Goal: Task Accomplishment & Management: Use online tool/utility

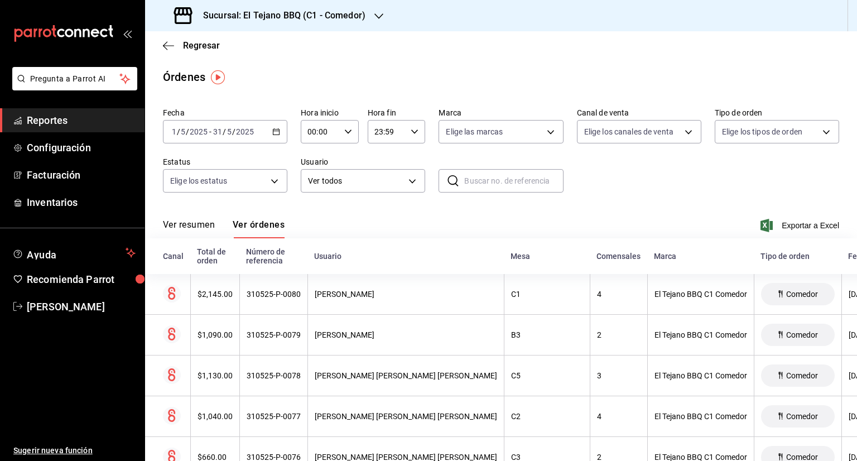
click at [273, 130] on icon "button" at bounding box center [276, 132] width 8 height 8
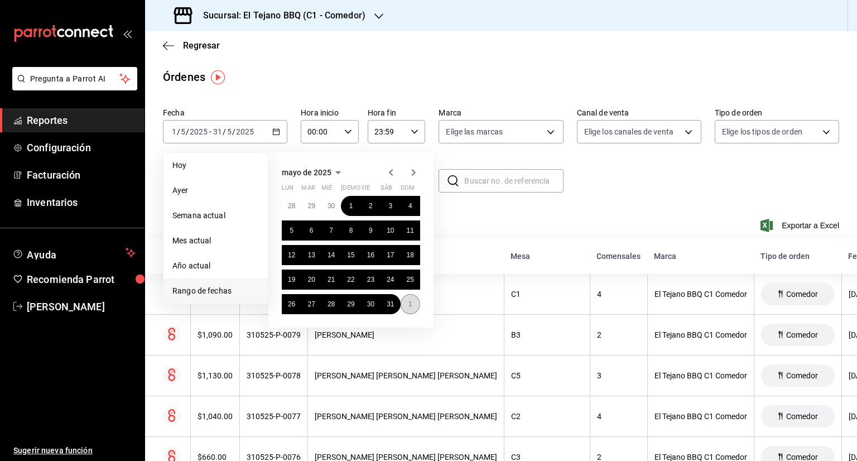
click at [408, 306] on abbr "1" at bounding box center [410, 304] width 4 height 8
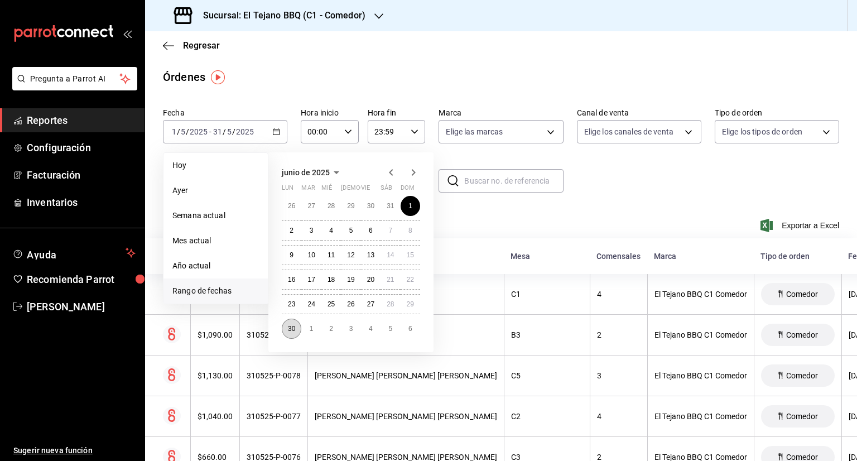
click at [295, 325] on abbr "30" at bounding box center [291, 329] width 7 height 8
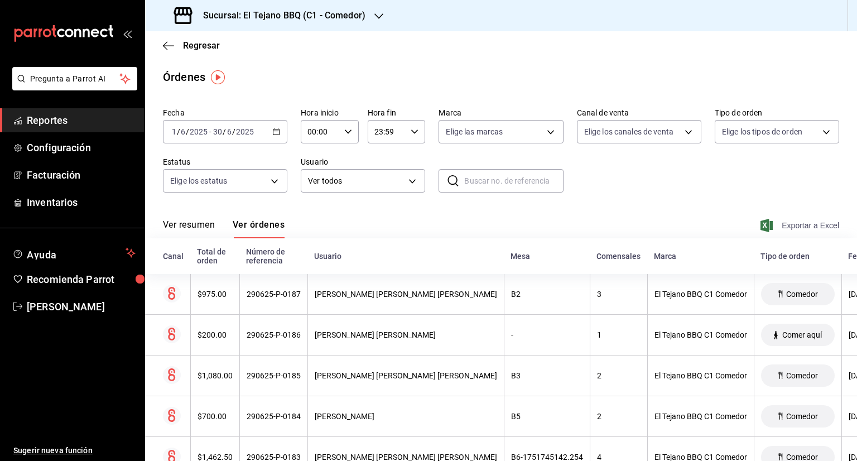
click at [790, 224] on span "Exportar a Excel" at bounding box center [801, 225] width 76 height 13
click at [277, 132] on \(Stroke\) "button" at bounding box center [276, 132] width 7 height 6
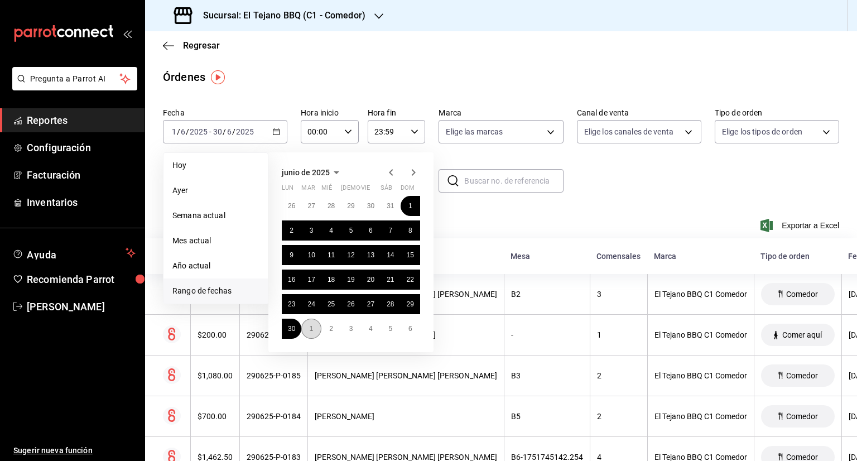
click at [306, 326] on button "1" at bounding box center [311, 329] width 20 height 20
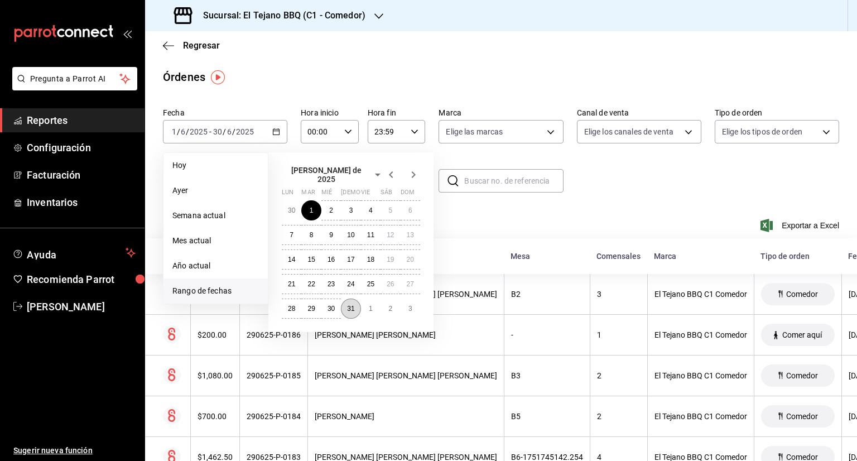
click at [350, 306] on abbr "31" at bounding box center [350, 309] width 7 height 8
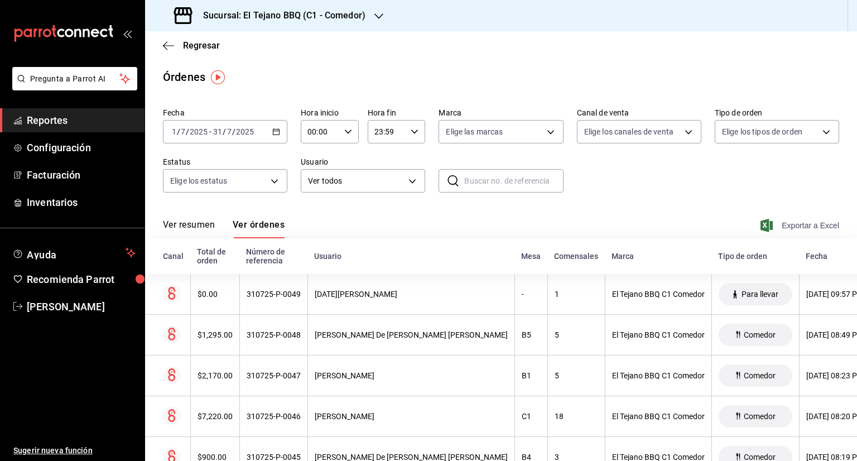
click at [767, 223] on span "Exportar a Excel" at bounding box center [801, 225] width 76 height 13
click at [553, 59] on div "Regresar" at bounding box center [501, 45] width 712 height 28
drag, startPoint x: 785, startPoint y: 222, endPoint x: 782, endPoint y: 216, distance: 7.3
click at [782, 216] on div "Ver resumen Ver órdenes Exportar a Excel" at bounding box center [501, 222] width 676 height 32
click at [778, 223] on span "Exportar a Excel" at bounding box center [801, 225] width 76 height 13
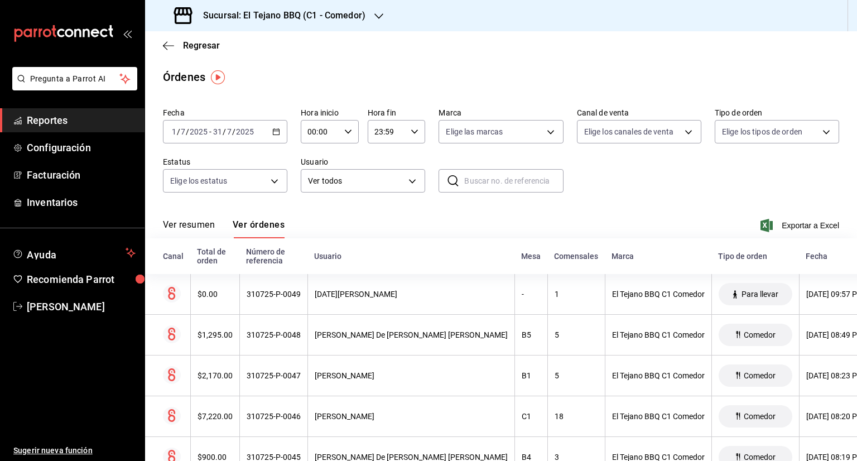
click at [607, 230] on div "Ver resumen Ver órdenes Exportar a Excel" at bounding box center [501, 222] width 676 height 32
click at [774, 220] on span "Exportar a Excel" at bounding box center [801, 225] width 76 height 13
click at [272, 137] on div "[DATE] [DATE] - [DATE] [DATE]" at bounding box center [225, 131] width 124 height 23
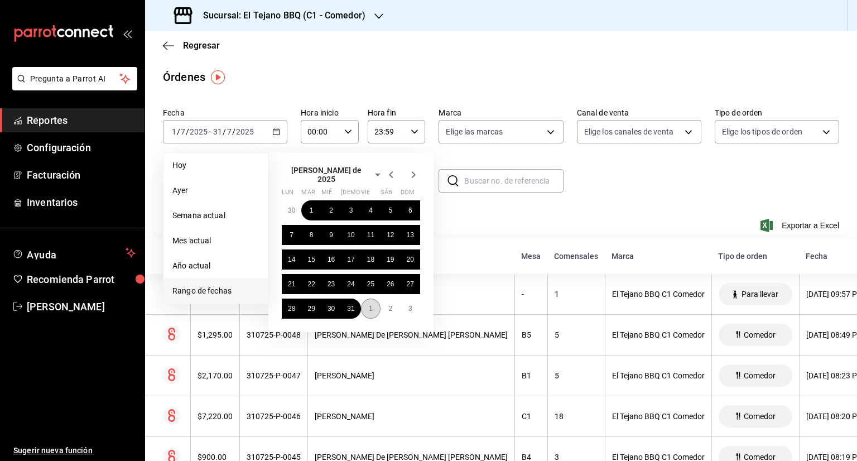
click at [368, 304] on button "1" at bounding box center [371, 308] width 20 height 20
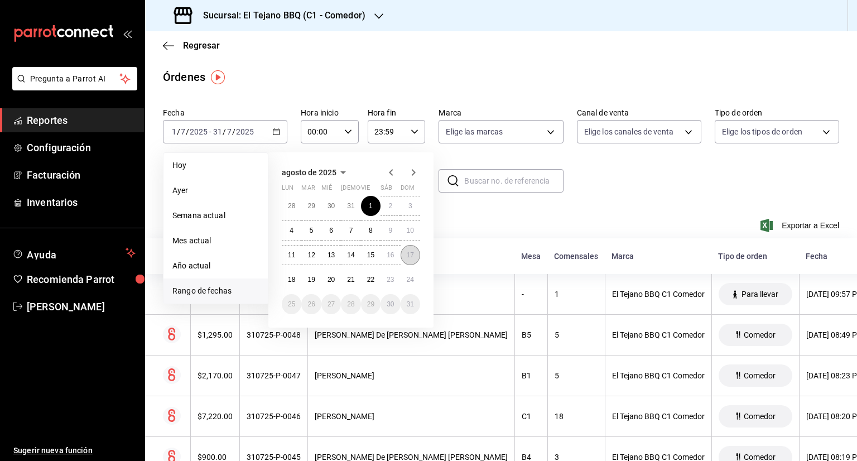
click at [411, 257] on abbr "17" at bounding box center [410, 255] width 7 height 8
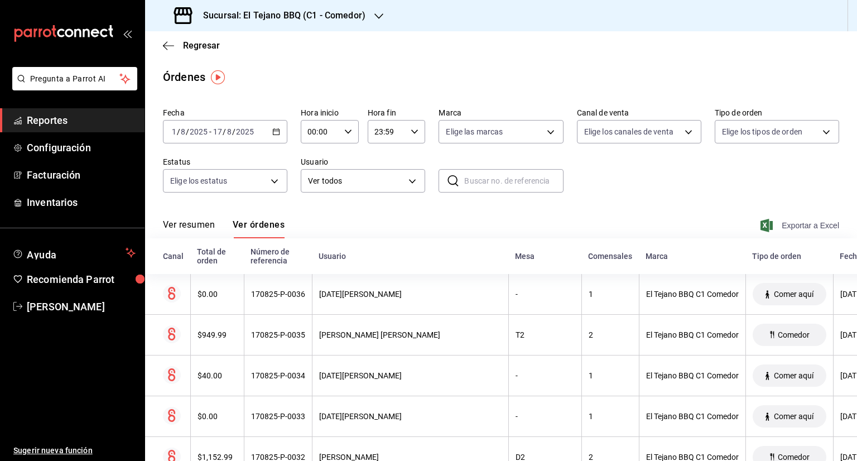
click at [812, 228] on span "Exportar a Excel" at bounding box center [801, 225] width 76 height 13
click at [374, 17] on icon "button" at bounding box center [378, 16] width 9 height 9
click at [279, 50] on div "El Tejano BBQ (C2 - Delivery)" at bounding box center [229, 48] width 150 height 12
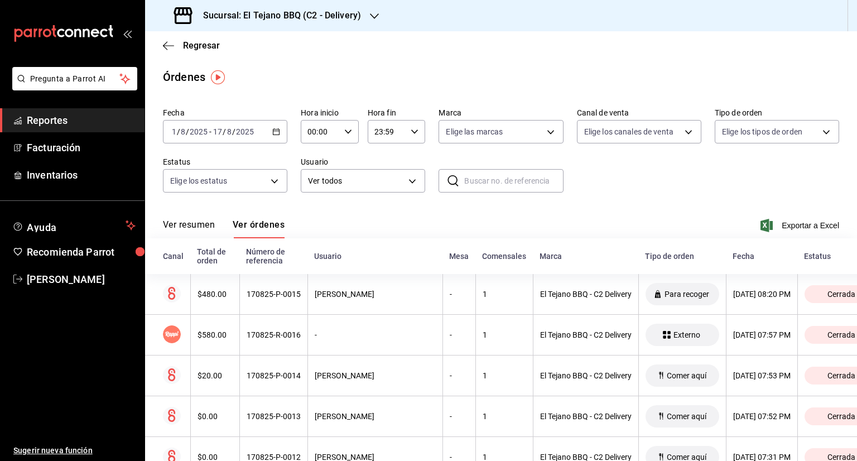
click at [276, 141] on div "[DATE] [DATE] - [DATE] [DATE]" at bounding box center [225, 131] width 124 height 23
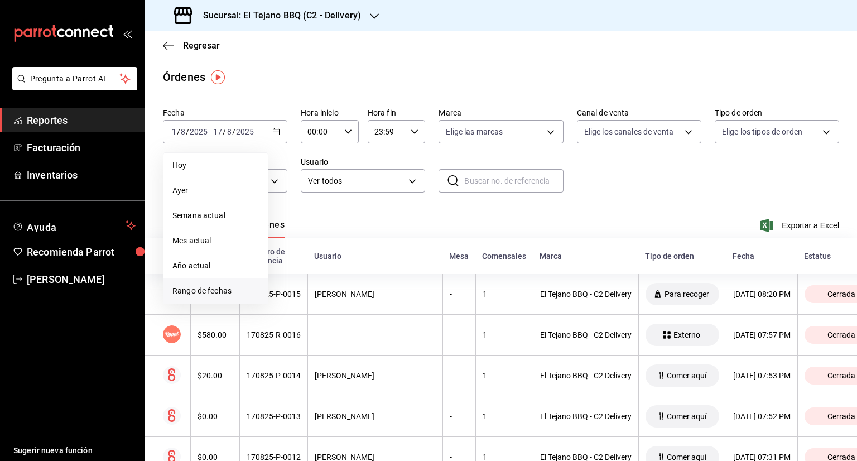
click at [216, 286] on span "Rango de fechas" at bounding box center [215, 291] width 86 height 12
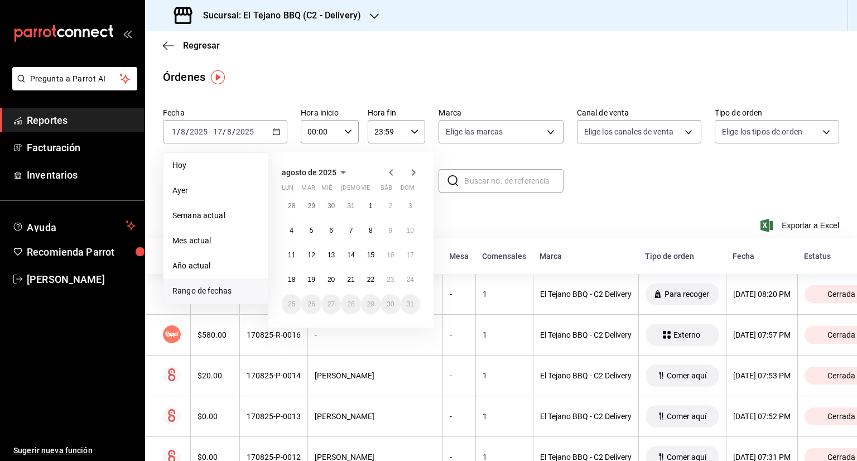
click at [391, 173] on icon "button" at bounding box center [390, 172] width 13 height 13
click at [391, 173] on icon "button" at bounding box center [390, 174] width 13 height 13
click at [391, 173] on icon "button" at bounding box center [390, 172] width 13 height 13
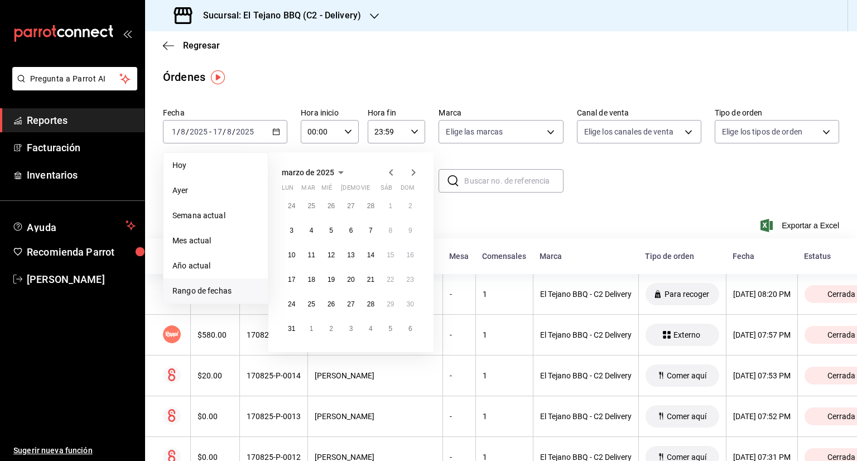
click at [391, 173] on icon "button" at bounding box center [390, 172] width 13 height 13
click at [411, 175] on icon "button" at bounding box center [413, 172] width 13 height 13
click at [330, 203] on abbr "1" at bounding box center [331, 206] width 4 height 8
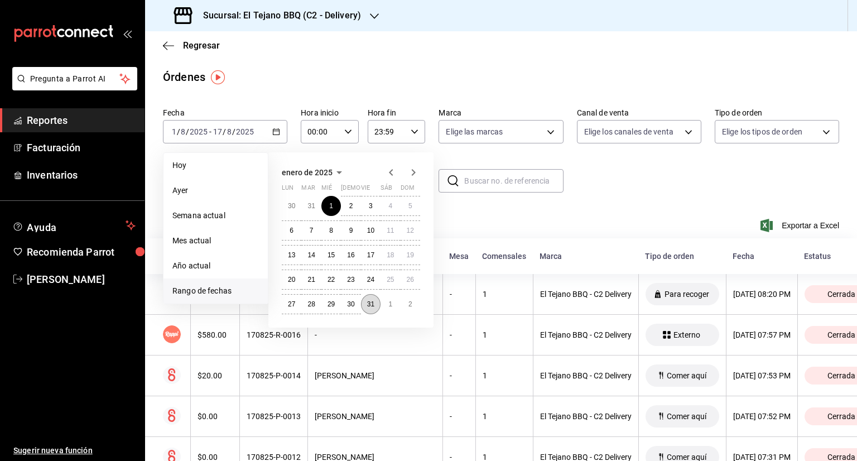
click at [367, 302] on abbr "31" at bounding box center [370, 304] width 7 height 8
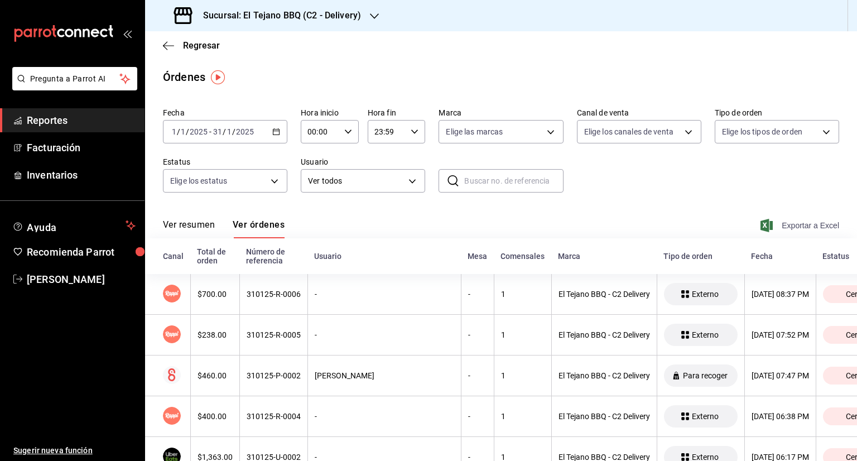
click at [797, 224] on span "Exportar a Excel" at bounding box center [801, 225] width 76 height 13
click at [278, 134] on icon "button" at bounding box center [276, 132] width 8 height 8
drag, startPoint x: 278, startPoint y: 134, endPoint x: 270, endPoint y: 137, distance: 8.1
click at [270, 137] on div "[DATE] [DATE] - [DATE] [DATE]" at bounding box center [225, 131] width 124 height 23
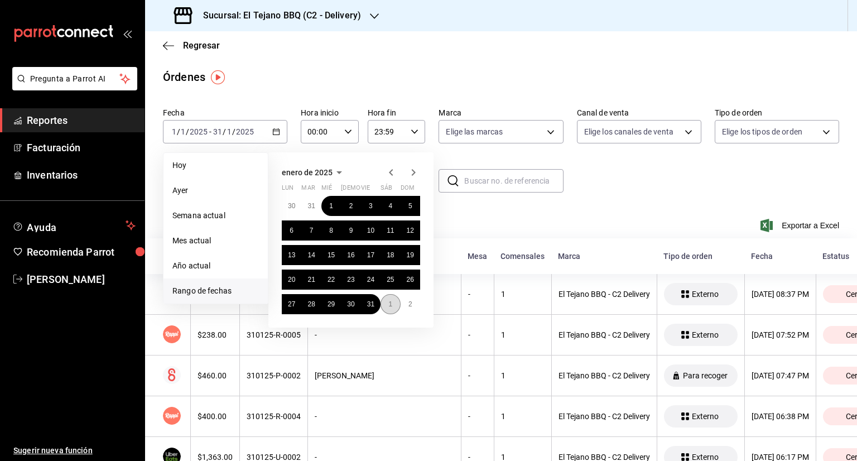
click at [391, 306] on abbr "1" at bounding box center [390, 304] width 4 height 8
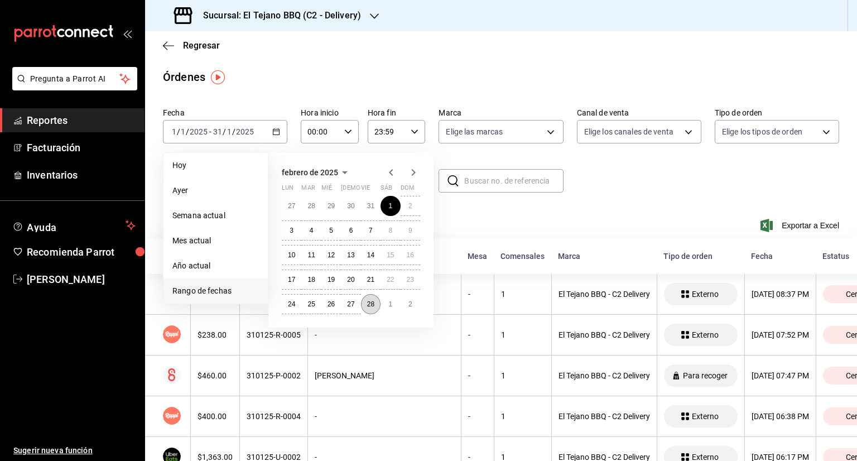
click at [369, 300] on abbr "28" at bounding box center [370, 304] width 7 height 8
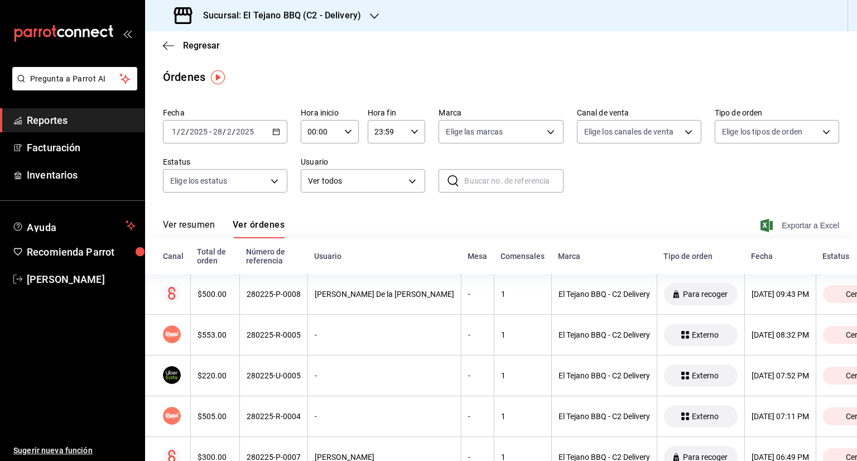
click at [788, 224] on span "Exportar a Excel" at bounding box center [801, 225] width 76 height 13
click at [272, 132] on icon "button" at bounding box center [276, 132] width 8 height 8
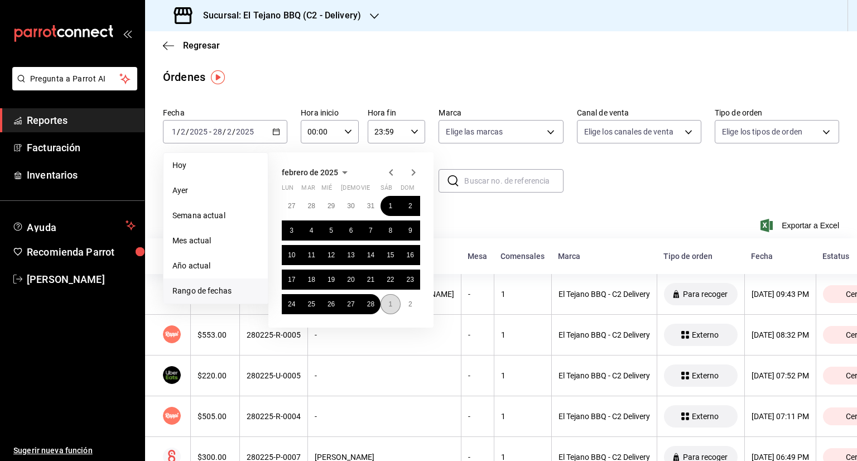
click at [387, 304] on button "1" at bounding box center [390, 304] width 20 height 20
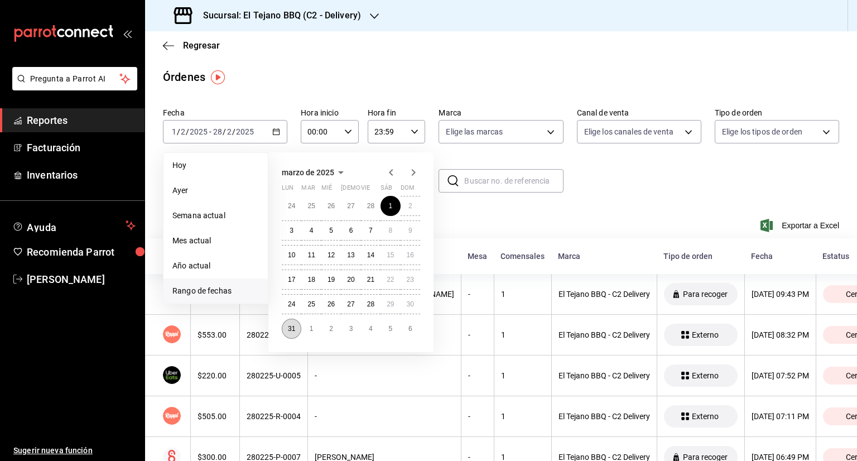
click at [288, 327] on abbr "31" at bounding box center [291, 329] width 7 height 8
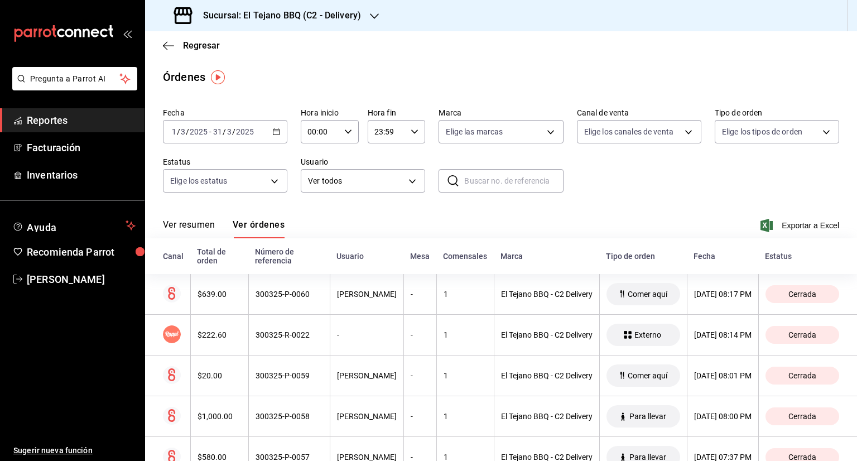
click at [277, 139] on div "[DATE] [DATE] - [DATE] [DATE]" at bounding box center [225, 131] width 124 height 23
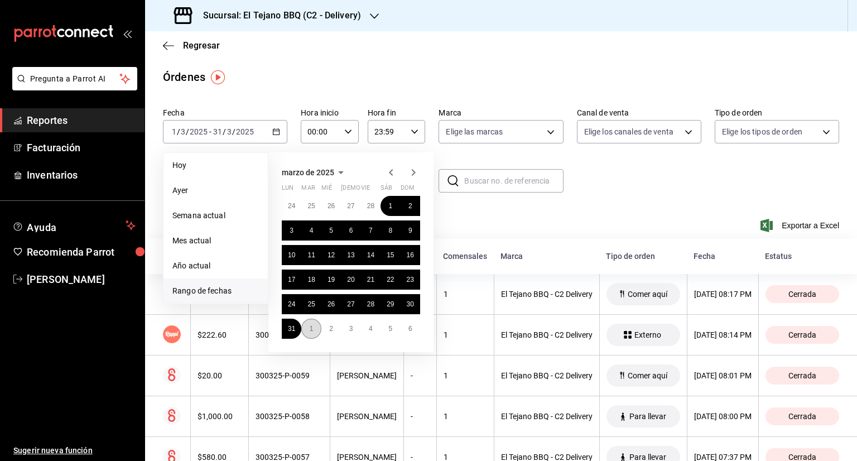
click at [309, 337] on button "1" at bounding box center [311, 329] width 20 height 20
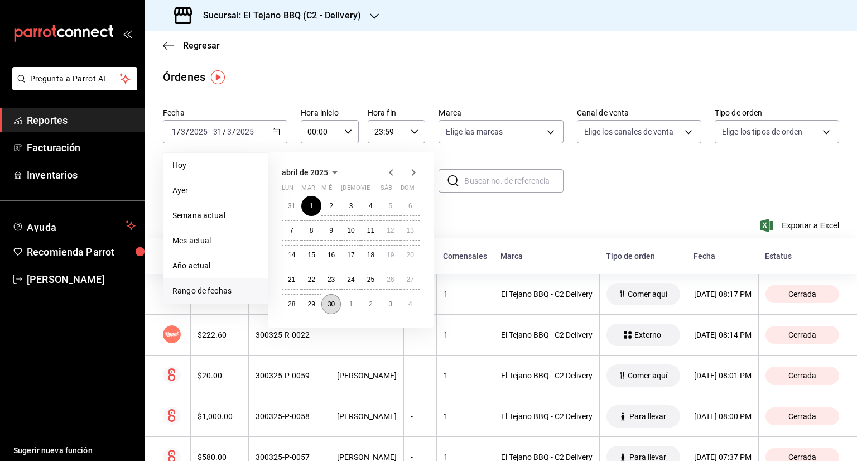
click at [326, 306] on button "30" at bounding box center [331, 304] width 20 height 20
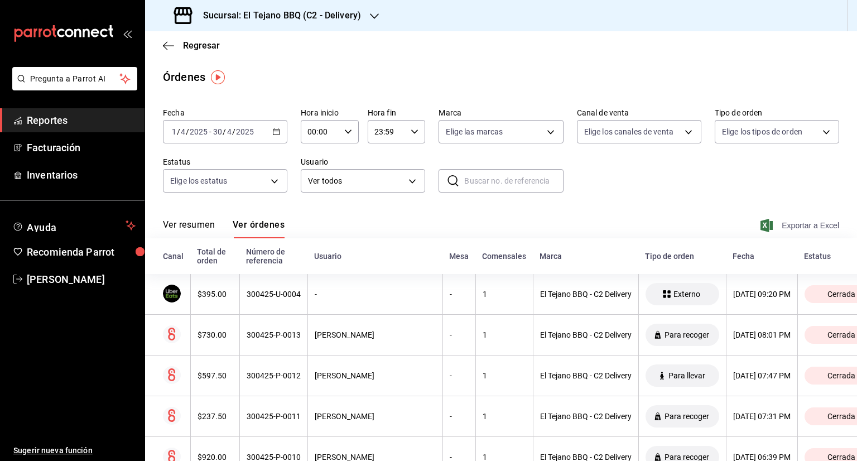
click at [798, 224] on span "Exportar a Excel" at bounding box center [801, 225] width 76 height 13
click at [273, 128] on icon "button" at bounding box center [276, 132] width 8 height 8
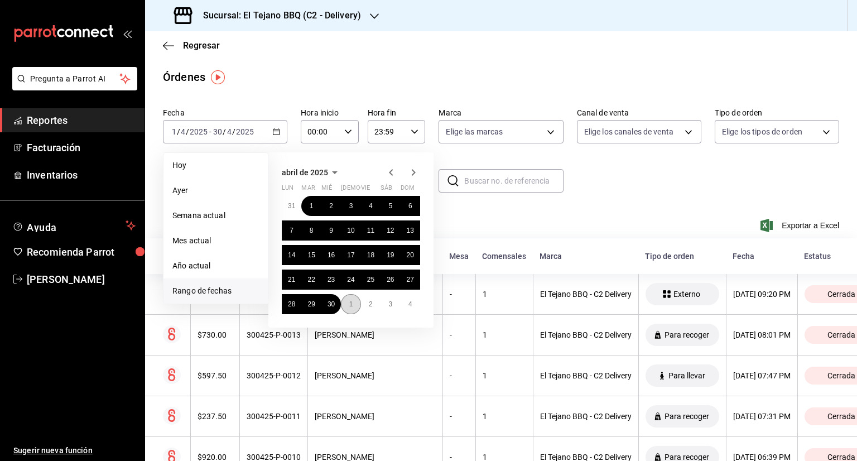
click at [348, 302] on button "1" at bounding box center [351, 304] width 20 height 20
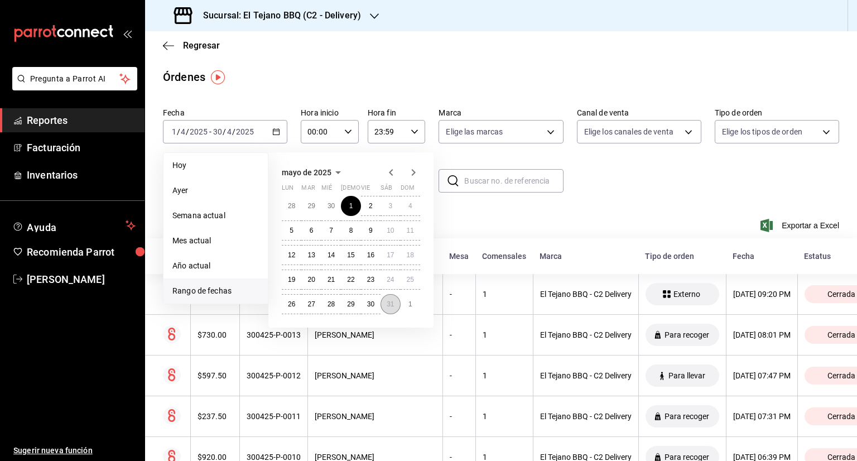
click at [390, 302] on abbr "31" at bounding box center [390, 304] width 7 height 8
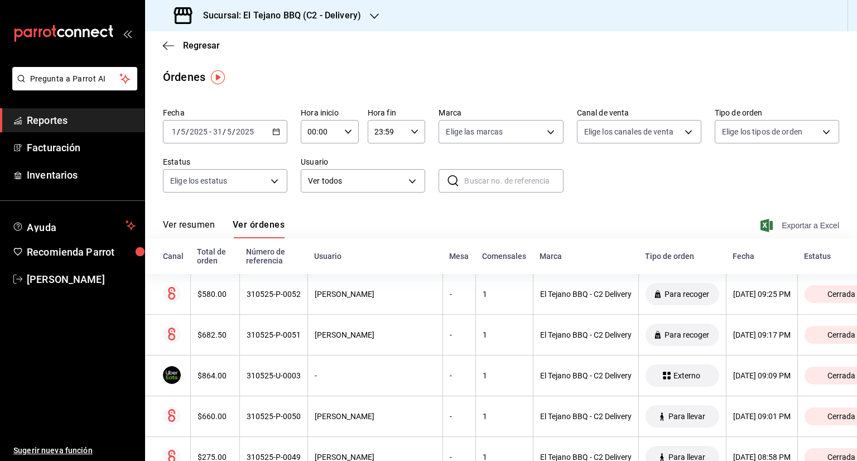
click at [785, 226] on span "Exportar a Excel" at bounding box center [801, 225] width 76 height 13
click at [270, 132] on div "2025-05-01 1 / 5 / 2025 - 2025-05-31 31 / 5 / 2025" at bounding box center [225, 131] width 124 height 23
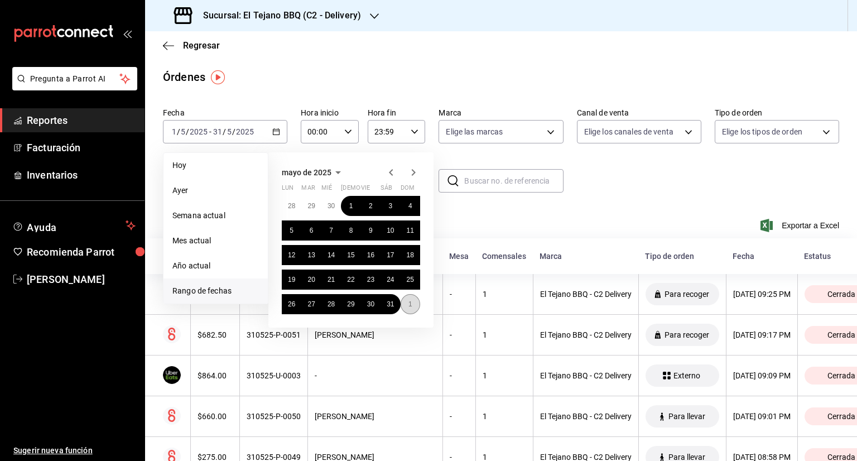
click at [409, 305] on abbr "1" at bounding box center [410, 304] width 4 height 8
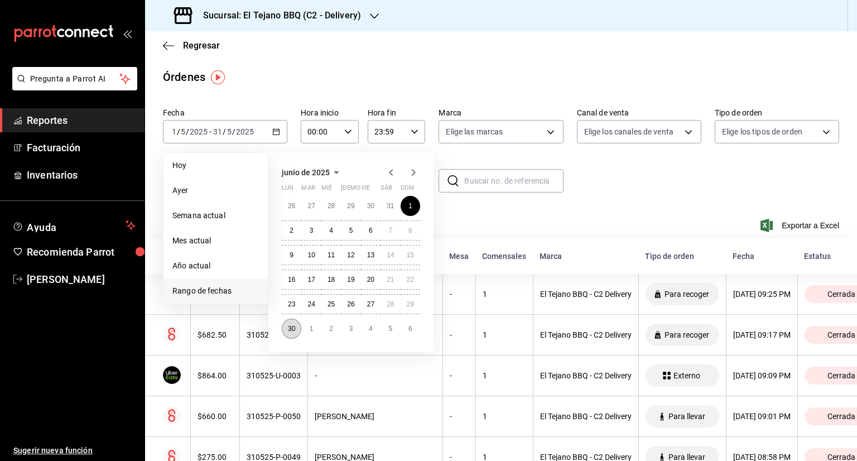
click at [290, 329] on abbr "30" at bounding box center [291, 329] width 7 height 8
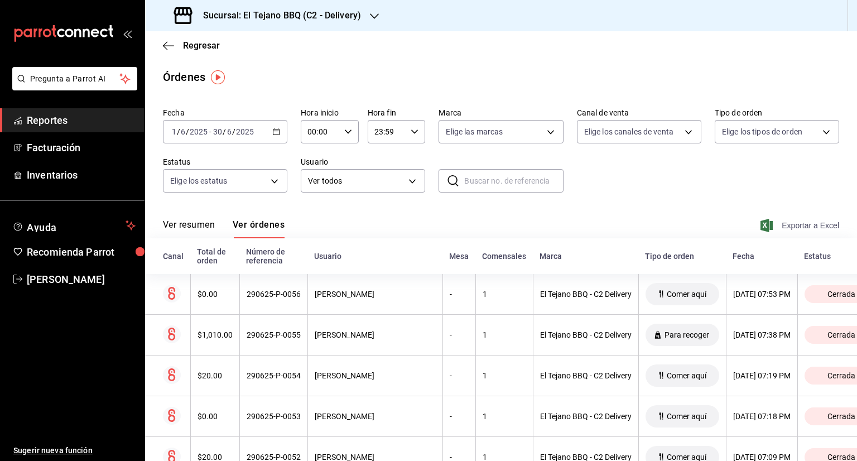
click at [785, 223] on span "Exportar a Excel" at bounding box center [801, 225] width 76 height 13
click at [274, 134] on \(Stroke\) "button" at bounding box center [276, 132] width 7 height 6
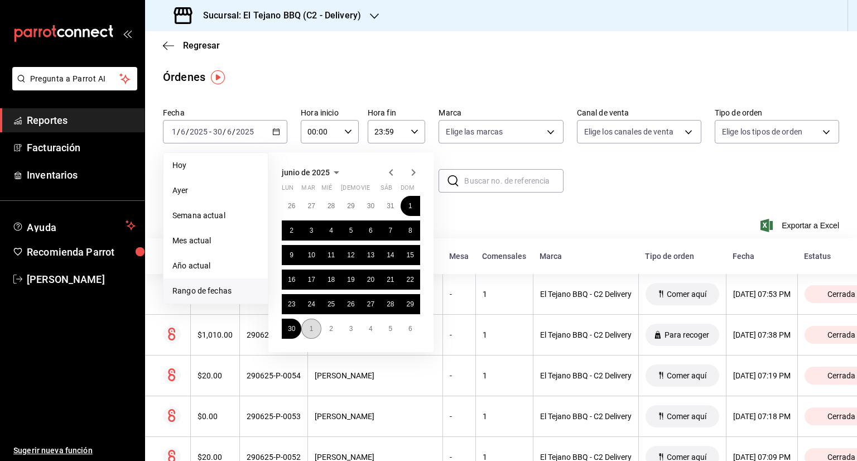
click at [310, 327] on abbr "1" at bounding box center [312, 329] width 4 height 8
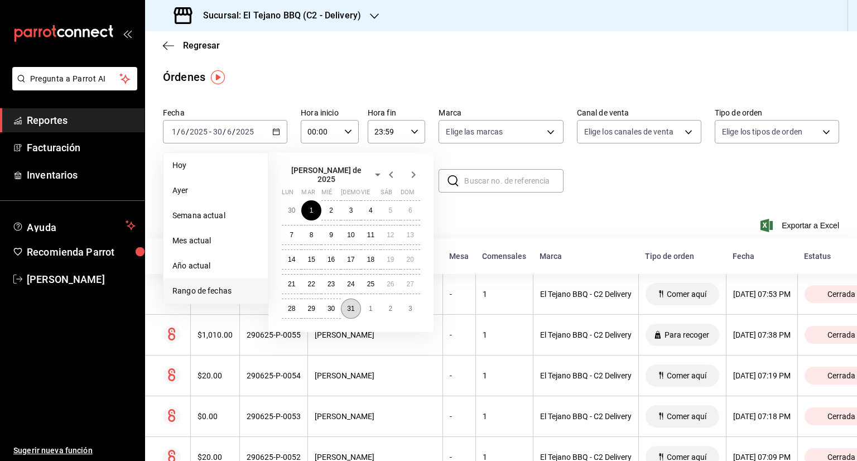
click at [347, 307] on abbr "31" at bounding box center [350, 309] width 7 height 8
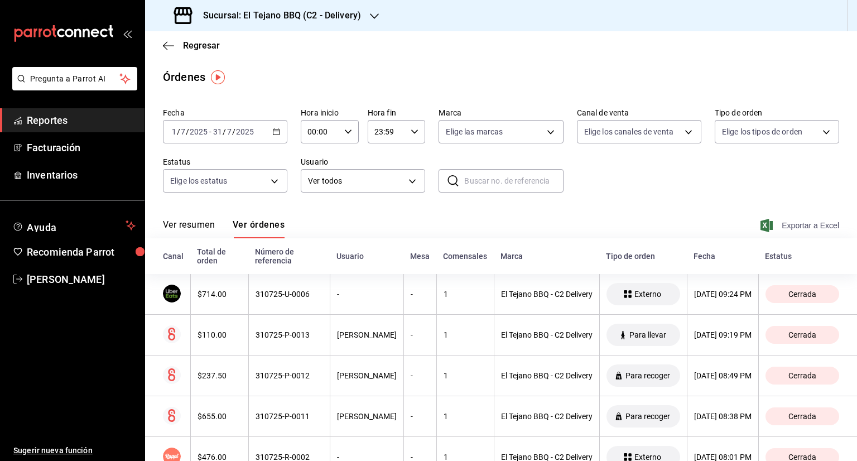
click at [793, 220] on span "Exportar a Excel" at bounding box center [801, 225] width 76 height 13
click at [277, 130] on icon "button" at bounding box center [276, 132] width 8 height 8
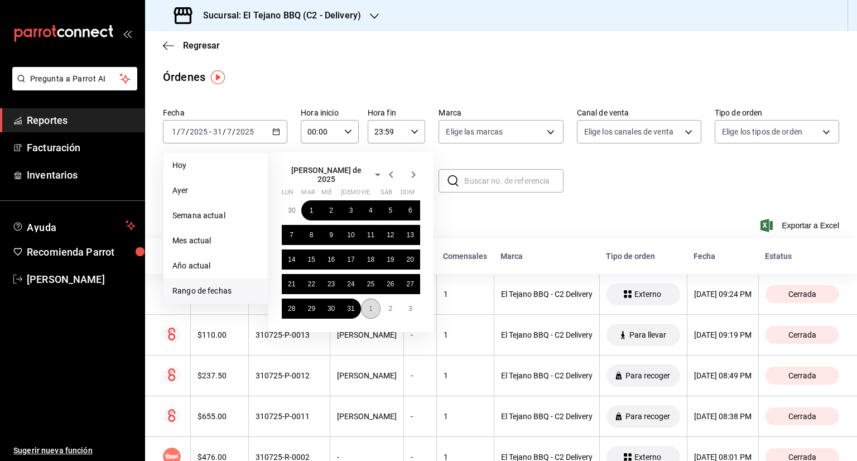
click at [373, 307] on button "1" at bounding box center [371, 308] width 20 height 20
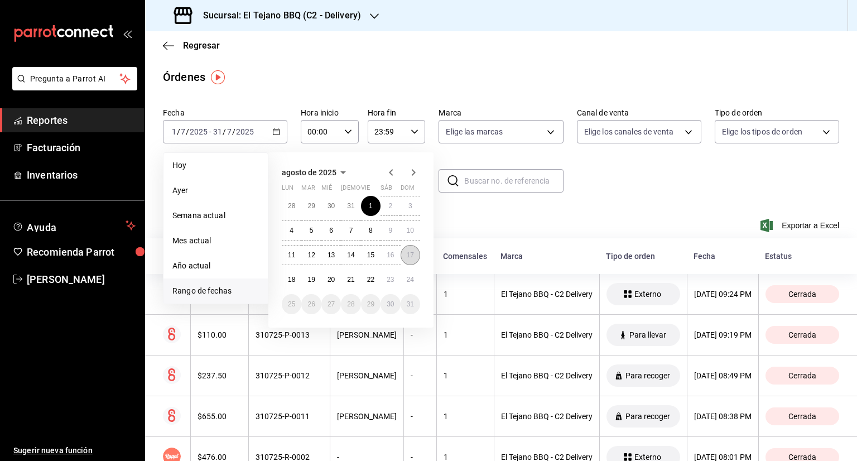
click at [413, 253] on abbr "17" at bounding box center [410, 255] width 7 height 8
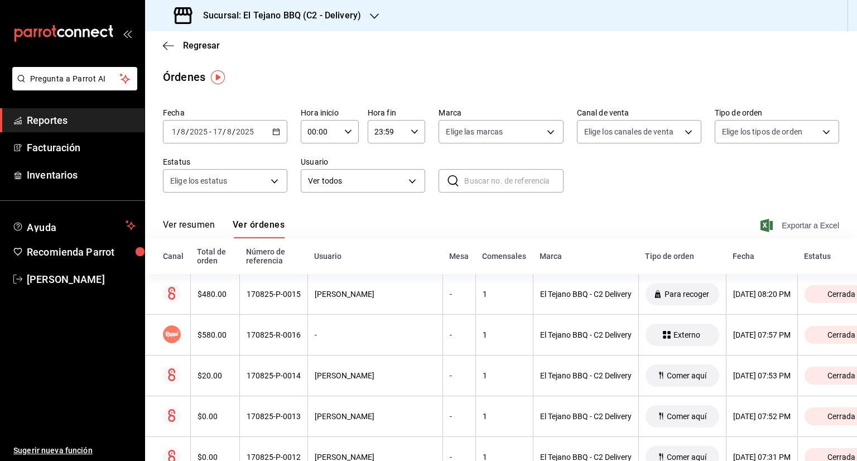
click at [796, 228] on span "Exportar a Excel" at bounding box center [801, 225] width 76 height 13
